Goal: Task Accomplishment & Management: Manage account settings

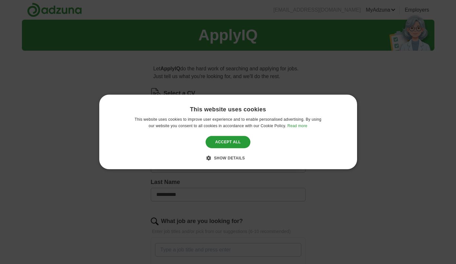
click at [231, 158] on span "Show details" at bounding box center [229, 158] width 31 height 5
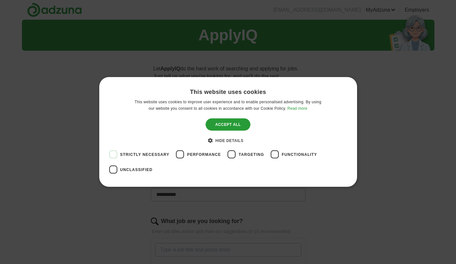
click at [198, 152] on span "Performance" at bounding box center [204, 154] width 34 height 6
click at [289, 153] on span "Functionality" at bounding box center [299, 154] width 35 height 6
click at [129, 169] on span "Unclassified" at bounding box center [136, 170] width 33 height 6
click at [234, 123] on div "Save & Close" at bounding box center [227, 124] width 49 height 12
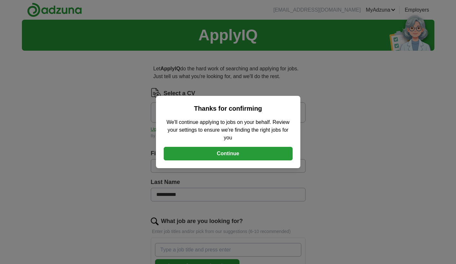
click at [227, 150] on button "Continue" at bounding box center [228, 154] width 129 height 14
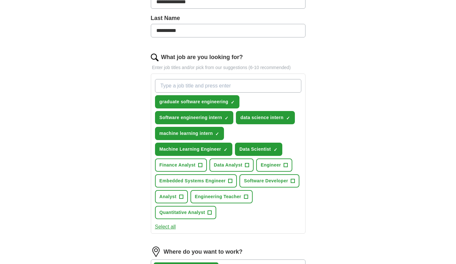
scroll to position [166, 0]
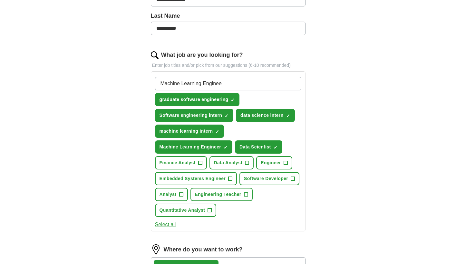
type input "Machine Learning Engineer"
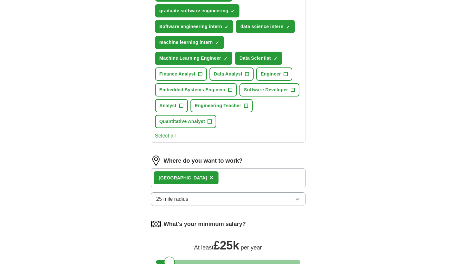
scroll to position [282, 0]
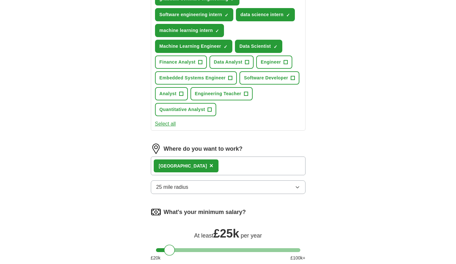
click at [205, 165] on div "London ×" at bounding box center [228, 165] width 155 height 19
click at [195, 164] on div "London ×" at bounding box center [228, 165] width 155 height 19
click at [208, 164] on div "London ×" at bounding box center [228, 165] width 155 height 19
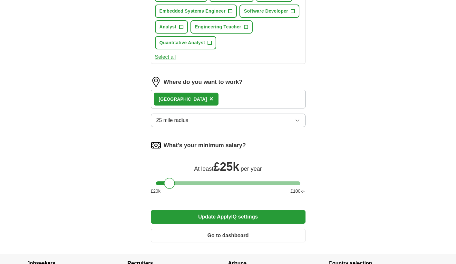
scroll to position [354, 0]
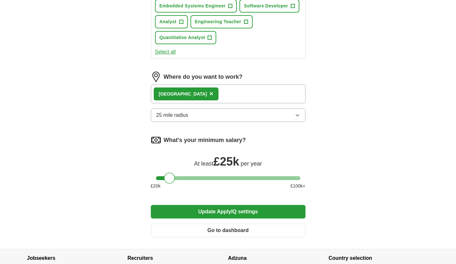
click at [197, 92] on div "London ×" at bounding box center [228, 93] width 155 height 19
click at [206, 116] on button "25 mile radius" at bounding box center [228, 115] width 155 height 14
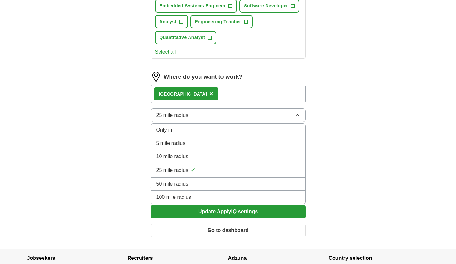
click at [213, 105] on div "Where do you want to work? [GEOGRAPHIC_DATA] × 25 mile radius Only in 5 mile ra…" at bounding box center [228, 99] width 155 height 55
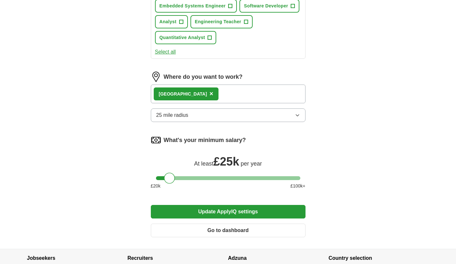
click at [207, 110] on button "25 mile radius" at bounding box center [228, 115] width 155 height 14
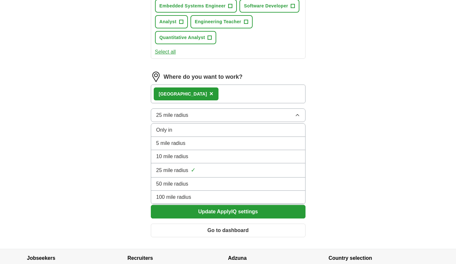
click at [246, 102] on div "London ×" at bounding box center [228, 93] width 155 height 19
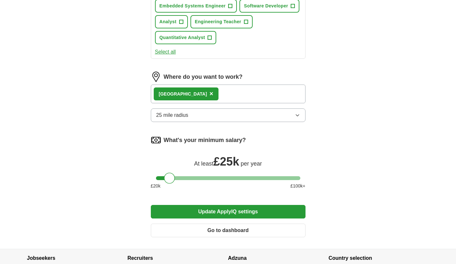
click at [246, 93] on div "London ×" at bounding box center [228, 93] width 155 height 19
click at [209, 96] on span "×" at bounding box center [211, 93] width 4 height 7
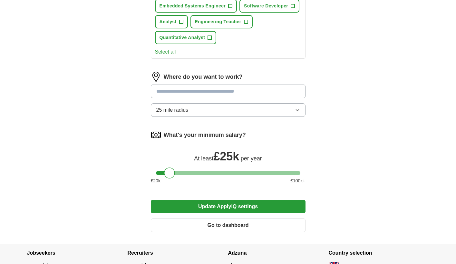
click at [181, 93] on input at bounding box center [228, 91] width 155 height 14
type input "******"
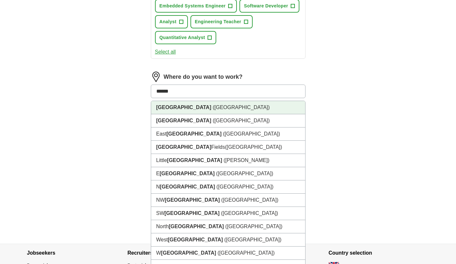
click at [194, 107] on li "[GEOGRAPHIC_DATA] ([GEOGRAPHIC_DATA])" at bounding box center [228, 107] width 154 height 13
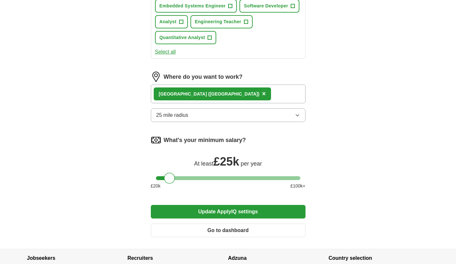
click at [202, 94] on div "[GEOGRAPHIC_DATA] ([GEOGRAPHIC_DATA]) ×" at bounding box center [228, 93] width 155 height 19
click at [215, 118] on button "25 mile radius" at bounding box center [228, 115] width 155 height 14
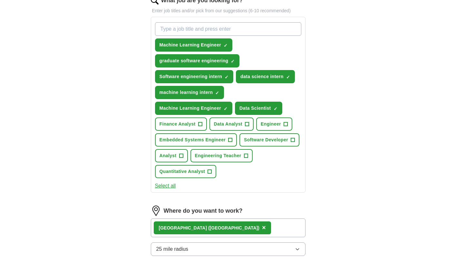
scroll to position [216, 0]
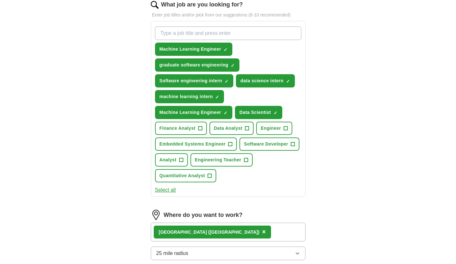
click at [245, 34] on input "What job are you looking for?" at bounding box center [228, 33] width 146 height 14
type input "M"
type input "AI Engineer Intern"
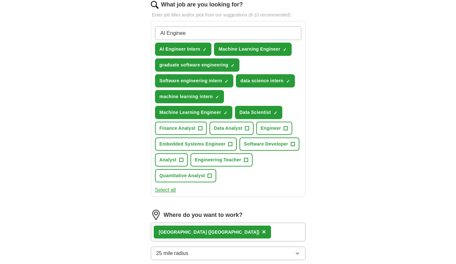
type input "AI Engineer"
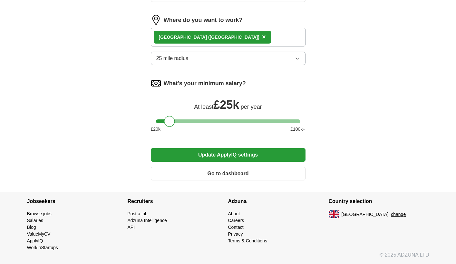
scroll to position [427, 0]
click at [219, 152] on button "Update ApplyIQ settings" at bounding box center [228, 155] width 155 height 14
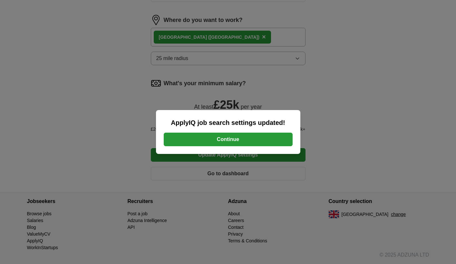
click at [216, 134] on button "Continue" at bounding box center [228, 139] width 129 height 14
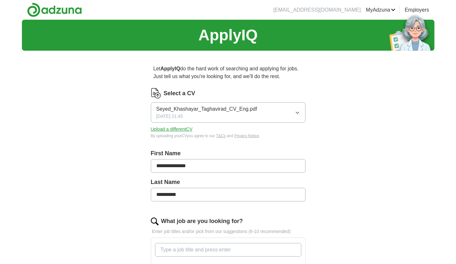
scroll to position [59, 0]
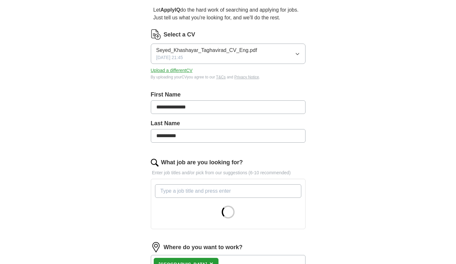
click at [257, 53] on button "Seyed_Khashayar_Taghavirad_CV_Eng.pdf 16/04/2025, 21:45" at bounding box center [228, 53] width 155 height 20
click at [246, 25] on div "**********" at bounding box center [228, 207] width 206 height 421
click at [180, 69] on button "Upload a different CV" at bounding box center [172, 70] width 42 height 7
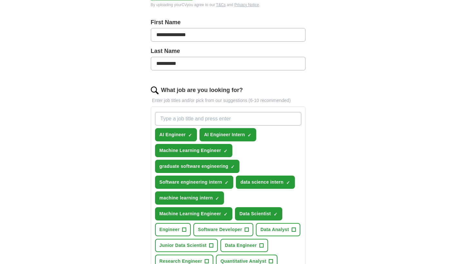
scroll to position [131, 0]
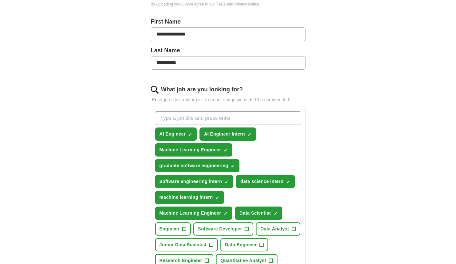
click at [224, 110] on div "AI Engineer ✓ × AI Engineer Intern ✓ × Machine Learning Engineer ✓ × graduate s…" at bounding box center [228, 197] width 149 height 177
type input "Graduate Machine Learning engineer"
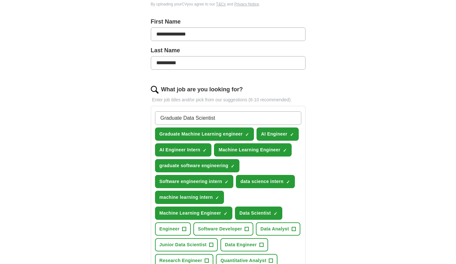
type input "Graduate Data Scientist"
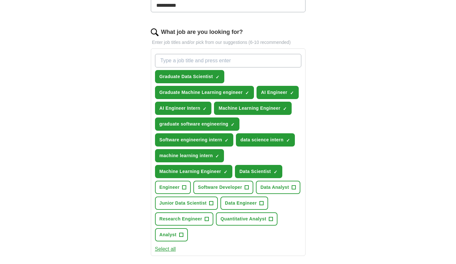
scroll to position [190, 0]
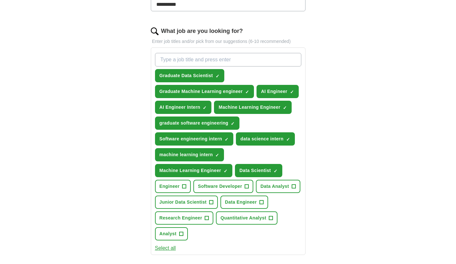
click at [178, 182] on button "Engineer +" at bounding box center [173, 185] width 36 height 13
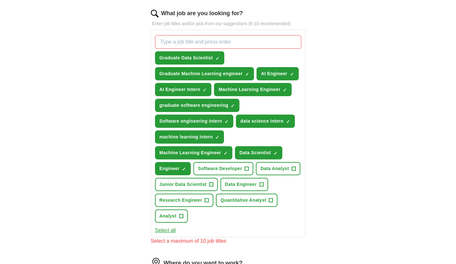
click at [0, 0] on span "×" at bounding box center [0, 0] width 0 height 0
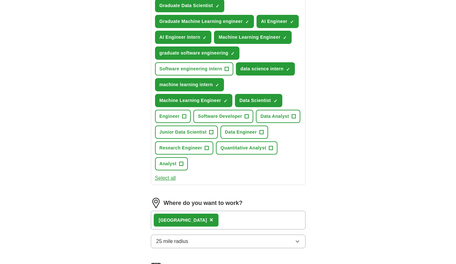
scroll to position [274, 0]
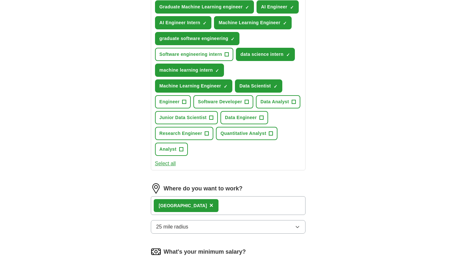
click at [185, 121] on button "Junior Data Scientist +" at bounding box center [186, 117] width 63 height 13
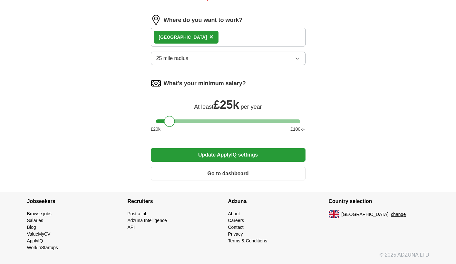
scroll to position [450, 0]
click at [219, 154] on button "Update ApplyIQ settings" at bounding box center [228, 155] width 155 height 14
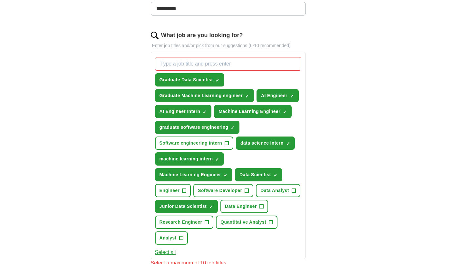
scroll to position [235, 0]
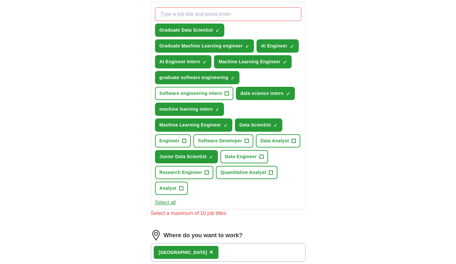
click at [268, 129] on button "Data Scientist ✓ ×" at bounding box center [258, 124] width 47 height 13
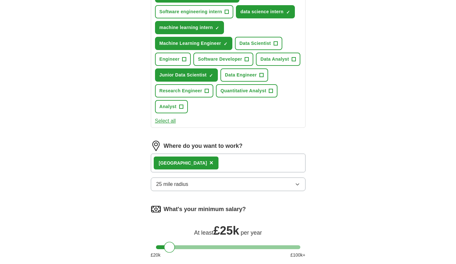
scroll to position [370, 0]
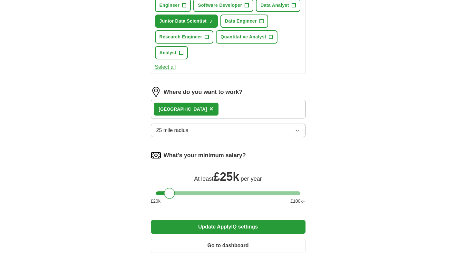
click at [213, 231] on button "Update ApplyIQ settings" at bounding box center [228, 227] width 155 height 14
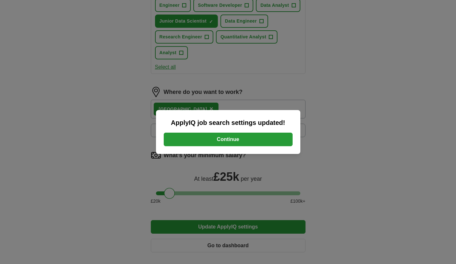
click at [219, 140] on button "Continue" at bounding box center [228, 139] width 129 height 14
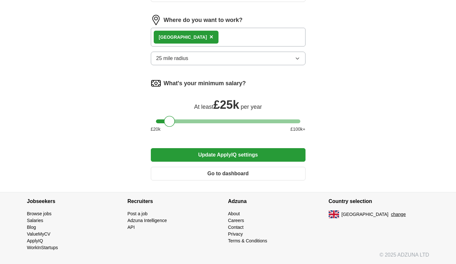
scroll to position [285, 0]
click at [197, 157] on button "Update ApplyIQ settings" at bounding box center [228, 155] width 155 height 14
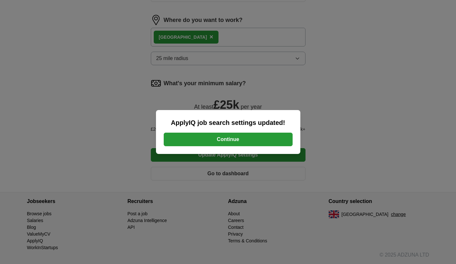
click at [217, 132] on button "Continue" at bounding box center [228, 139] width 129 height 14
